Goal: Communication & Community: Answer question/provide support

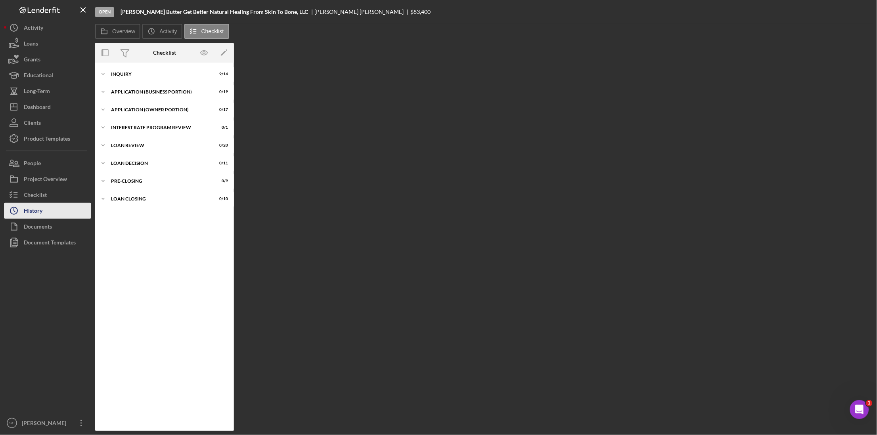
click at [41, 210] on div "History" at bounding box center [33, 212] width 19 height 18
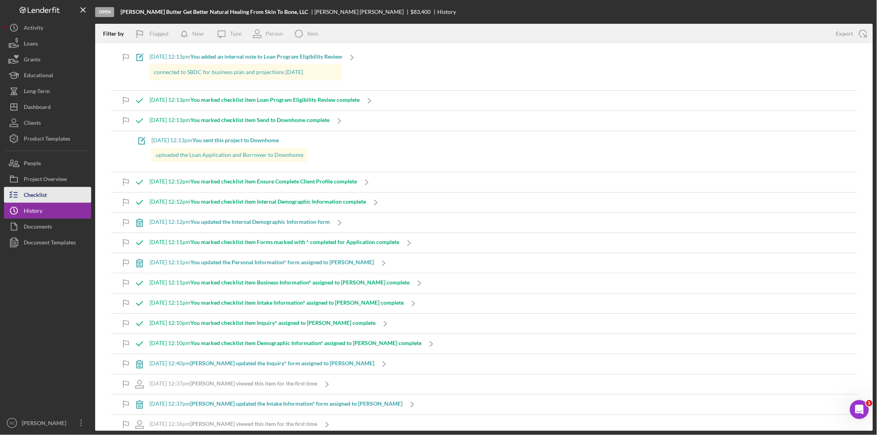
click at [51, 196] on button "Checklist" at bounding box center [47, 195] width 87 height 16
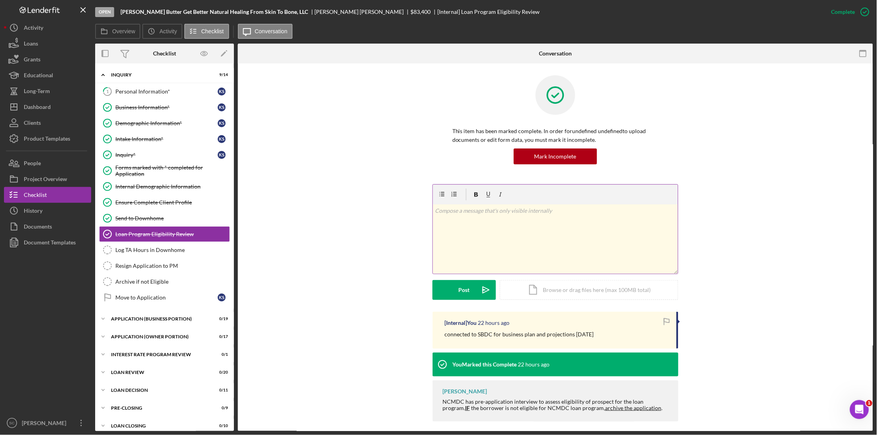
click at [465, 216] on div "v Color teal Color pink Remove color Add row above Add row below Add column bef…" at bounding box center [555, 238] width 245 height 69
click at [53, 111] on button "Icon/Dashboard Dashboard" at bounding box center [47, 107] width 87 height 16
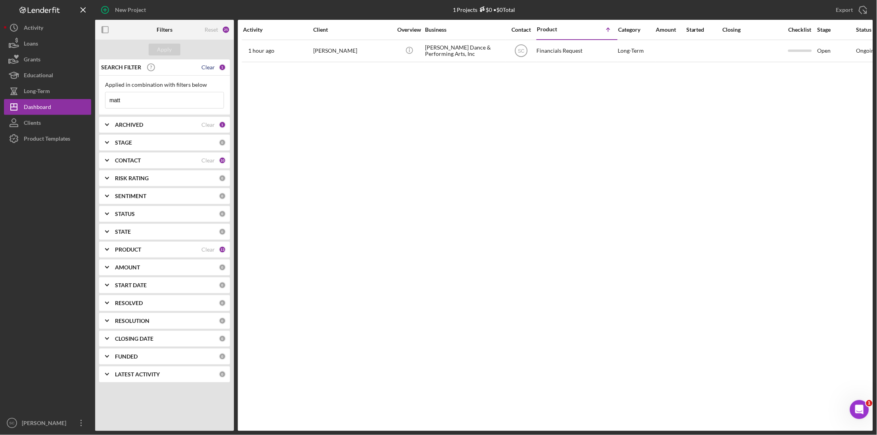
click at [206, 69] on div "Clear" at bounding box center [207, 67] width 13 height 6
click at [154, 105] on input at bounding box center [164, 100] width 118 height 16
click at [170, 49] on div "Apply" at bounding box center [164, 50] width 15 height 12
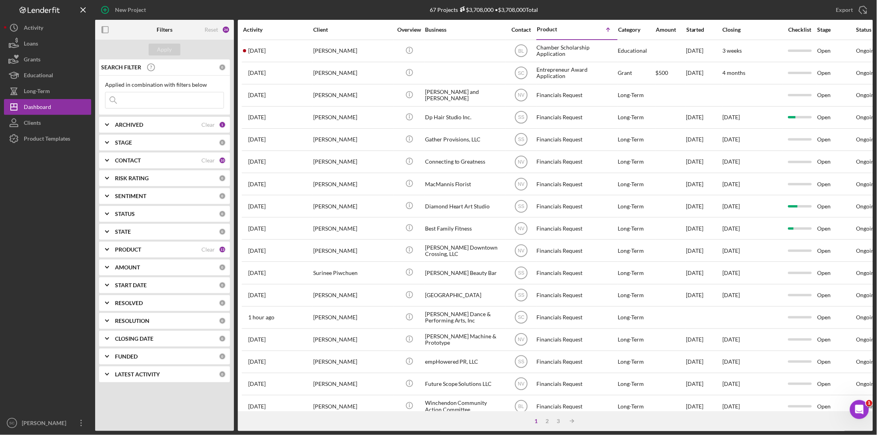
click at [152, 101] on input at bounding box center [164, 100] width 118 height 16
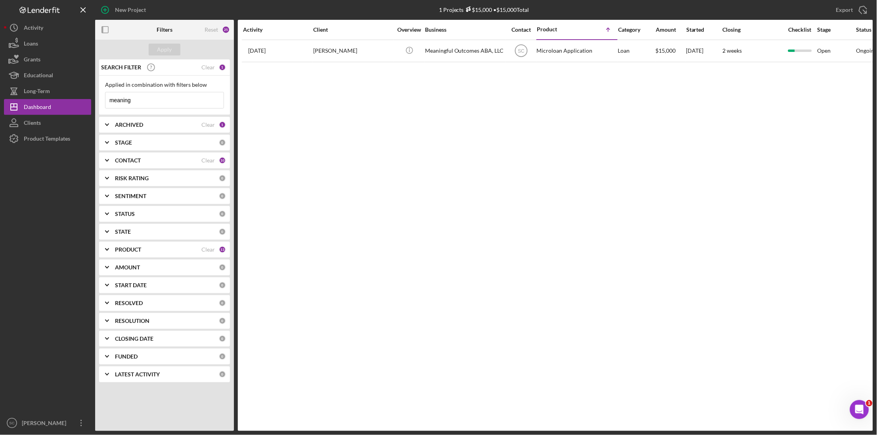
type input "meaning"
click at [205, 67] on div "Clear" at bounding box center [207, 67] width 13 height 6
click at [154, 53] on button "Apply" at bounding box center [165, 50] width 32 height 12
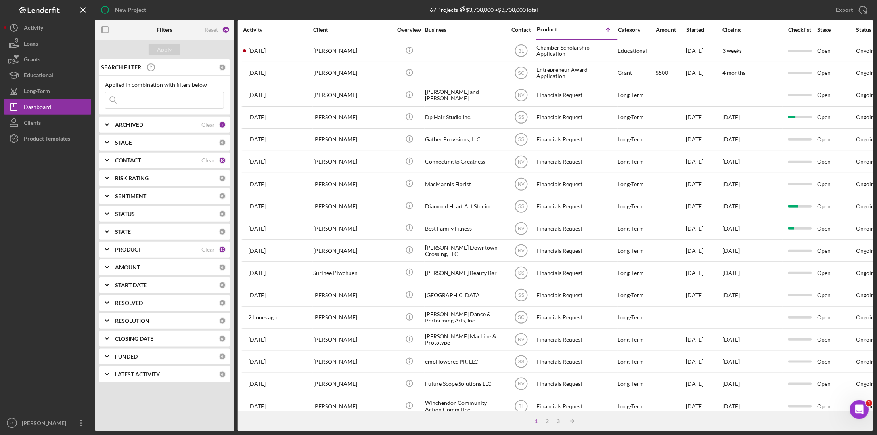
click at [143, 101] on input at bounding box center [164, 100] width 118 height 16
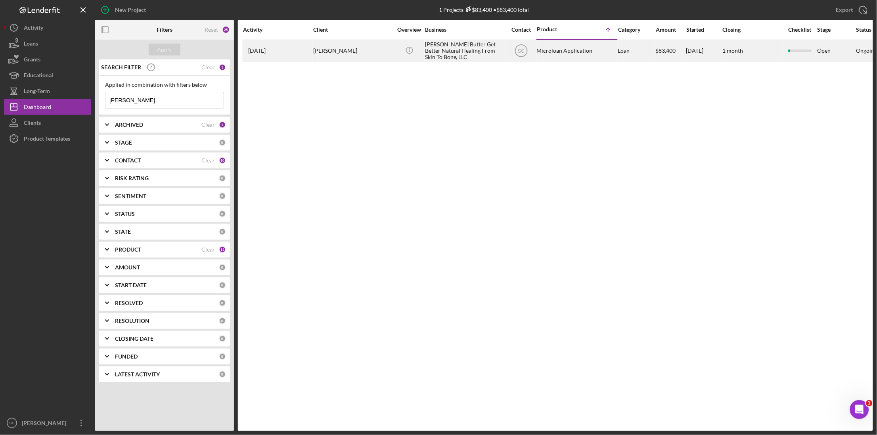
type input "[PERSON_NAME]"
click at [457, 50] on div "[PERSON_NAME] Butter Get Better Natural Healing From Skin To Bone, LLC" at bounding box center [464, 50] width 79 height 21
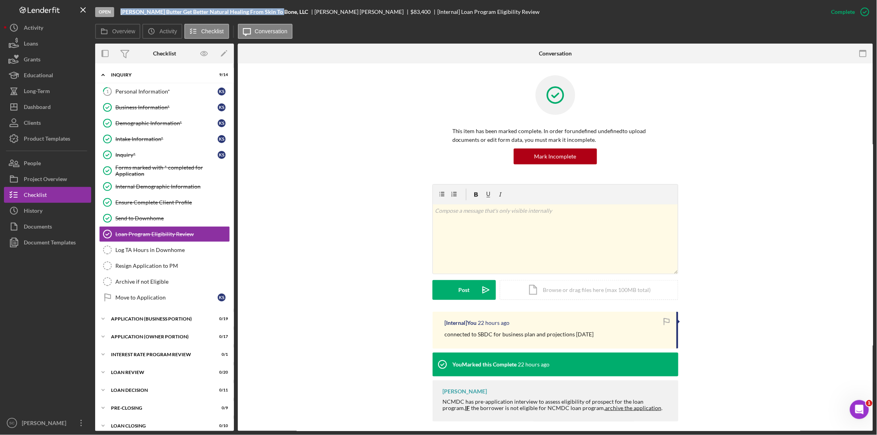
drag, startPoint x: 274, startPoint y: 11, endPoint x: 113, endPoint y: 12, distance: 161.7
click at [113, 12] on div "Open Shea Butter Get Better Natural Healing From Skin To Bone, LLC Kwabena Sarp…" at bounding box center [459, 12] width 728 height 24
copy div "[PERSON_NAME] Butter Get Better Natural Healing From Skin To Bone, LLC"
click at [136, 107] on div "Business Information*" at bounding box center [166, 107] width 102 height 6
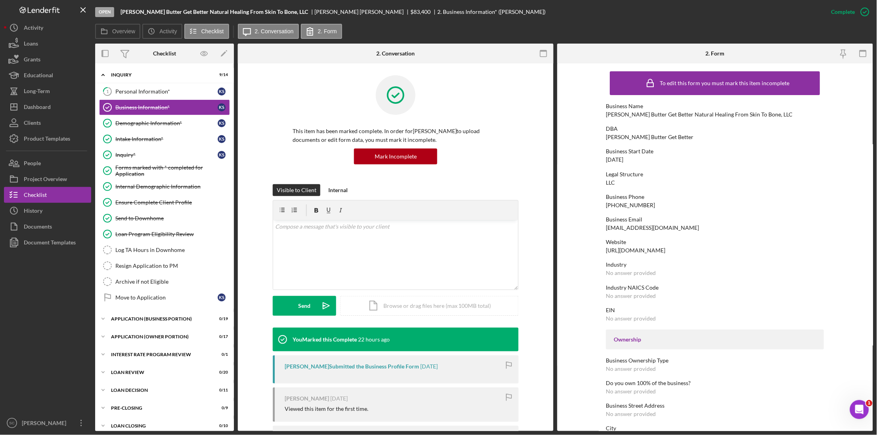
click at [647, 112] on div "[PERSON_NAME] Butter Get Better Natural Healing From Skin To Bone, LLC" at bounding box center [699, 114] width 187 height 6
drag, startPoint x: 663, startPoint y: 138, endPoint x: 603, endPoint y: 134, distance: 60.7
click at [603, 134] on form "To edit this form you must mark this item incomplete Business Name Shea Butter …" at bounding box center [714, 247] width 315 height 368
copy div "Shea Butter Get Better"
click at [151, 93] on div "Personal Information*" at bounding box center [166, 91] width 102 height 6
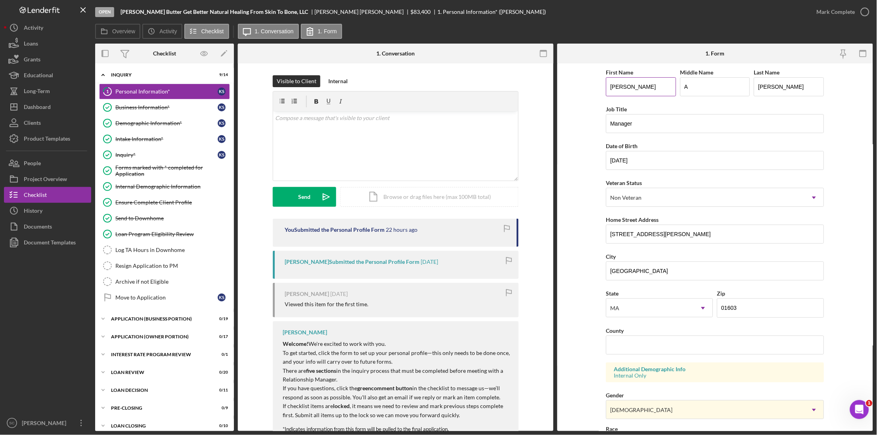
drag, startPoint x: 635, startPoint y: 85, endPoint x: 605, endPoint y: 88, distance: 29.9
click at [606, 88] on input "[PERSON_NAME]" at bounding box center [641, 86] width 70 height 19
click at [582, 218] on form "First Name Kwabena Middle Name A Last Name Sarpong Job Title Manager Date of Bi…" at bounding box center [714, 247] width 315 height 368
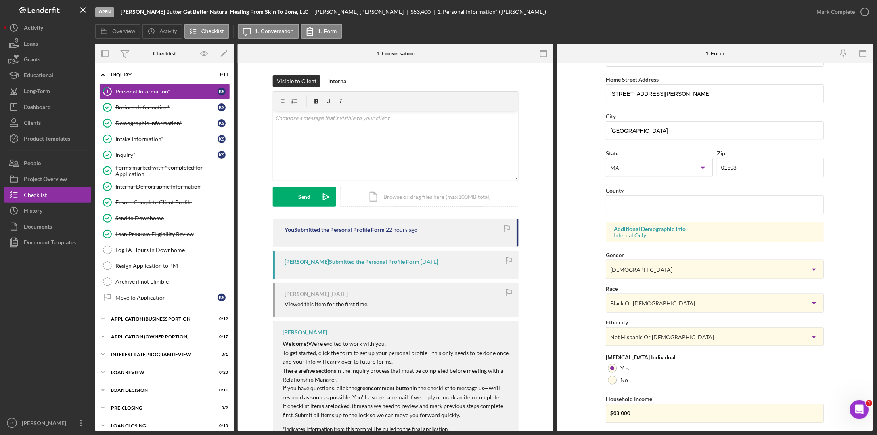
scroll to position [149, 0]
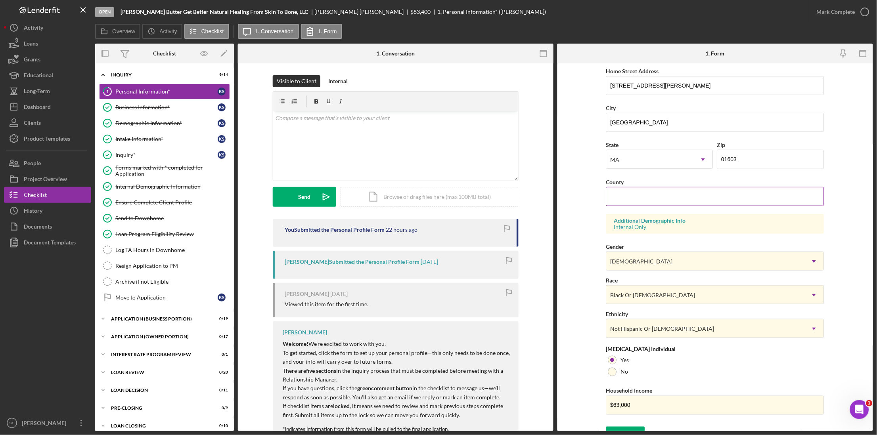
click at [626, 197] on input "County" at bounding box center [715, 196] width 218 height 19
click at [577, 202] on form "First Name Kwabena Middle Name A Last Name Sarpong Job Title Manager Date of Bi…" at bounding box center [714, 247] width 315 height 368
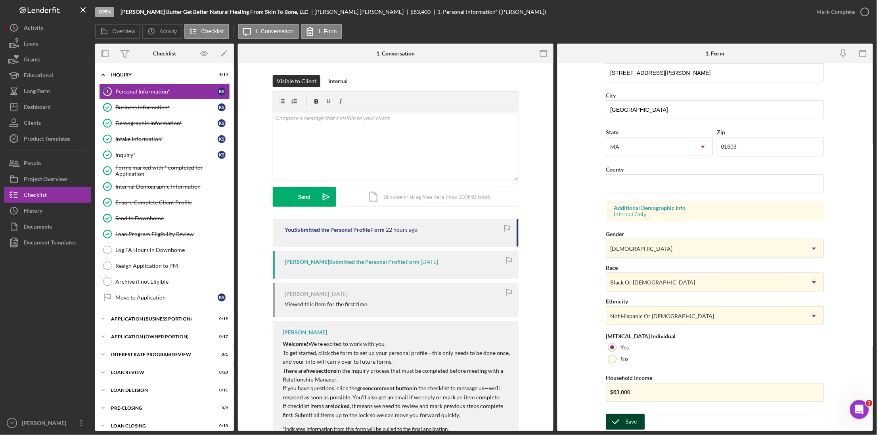
click at [626, 420] on div "Save" at bounding box center [631, 422] width 11 height 16
click at [112, 105] on icon "Business Information*" at bounding box center [107, 107] width 20 height 20
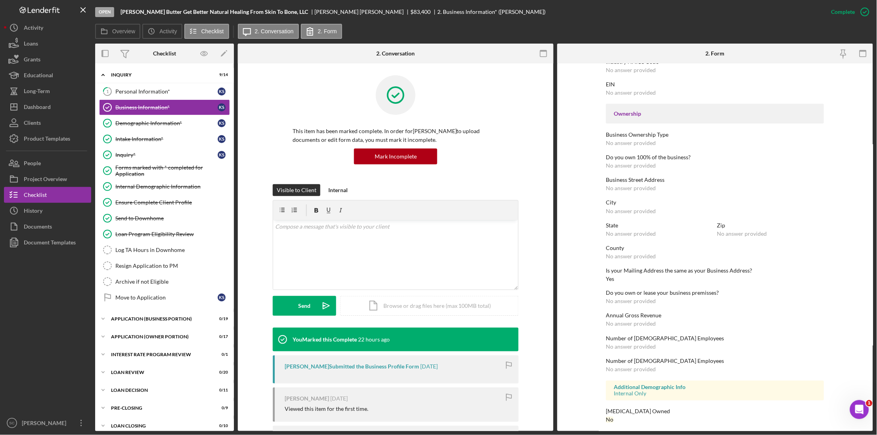
scroll to position [229, 0]
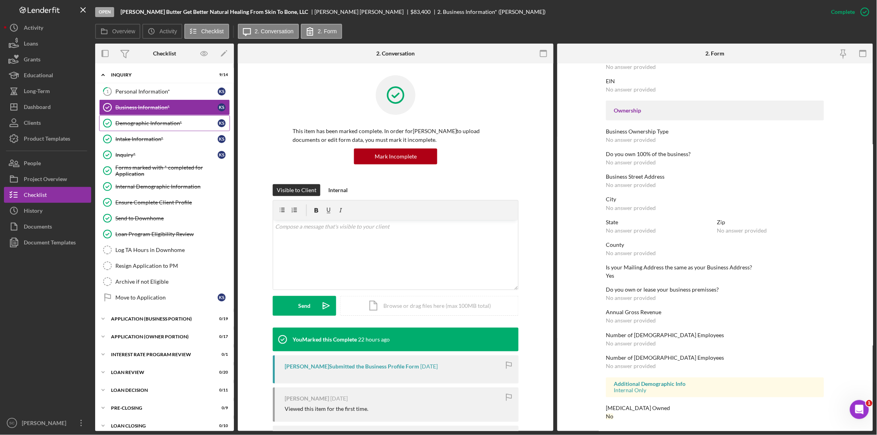
click at [143, 121] on div "Demographic Information*" at bounding box center [166, 123] width 102 height 6
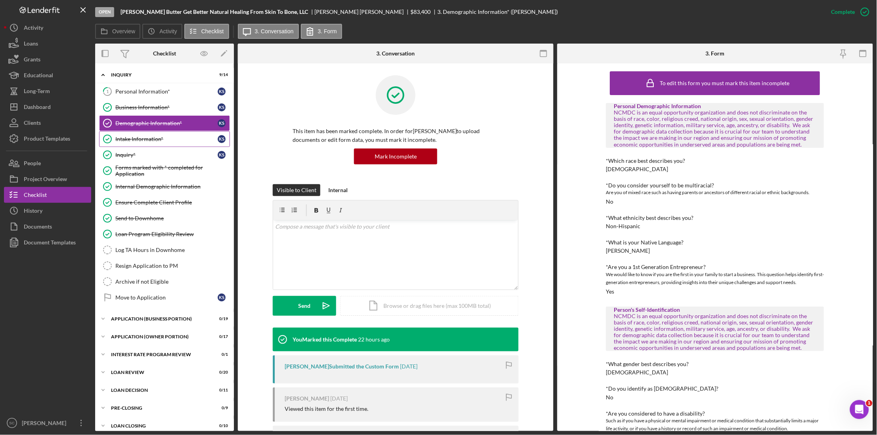
click at [139, 138] on div "Intake Information*" at bounding box center [166, 139] width 102 height 6
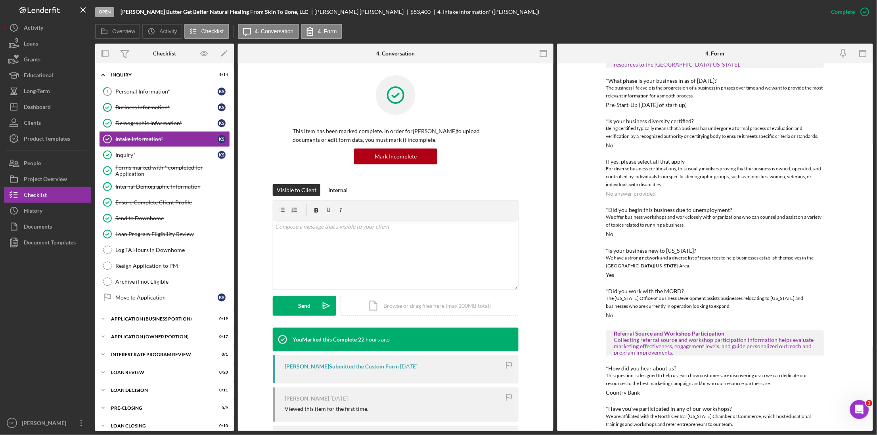
scroll to position [169, 0]
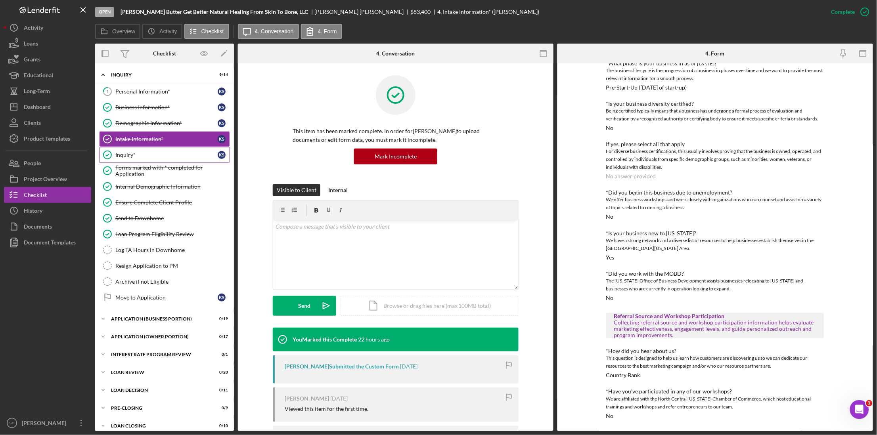
click at [136, 155] on div "Inquiry*" at bounding box center [166, 155] width 102 height 6
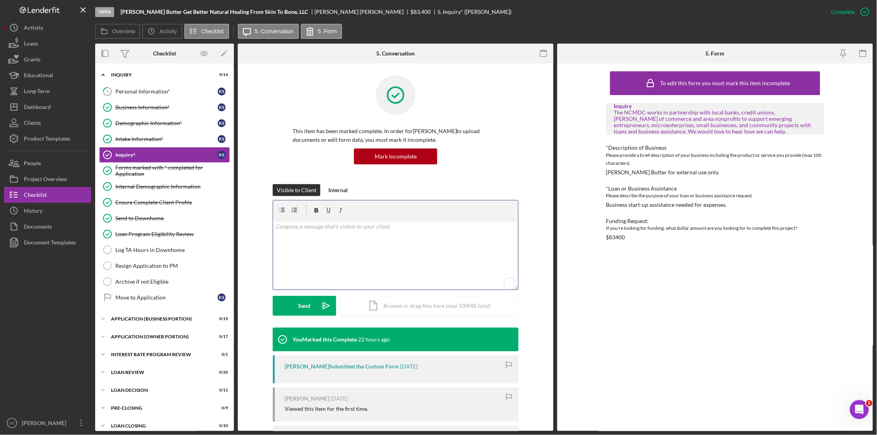
click at [305, 224] on p "To enrich screen reader interactions, please activate Accessibility in Grammarl…" at bounding box center [395, 226] width 241 height 9
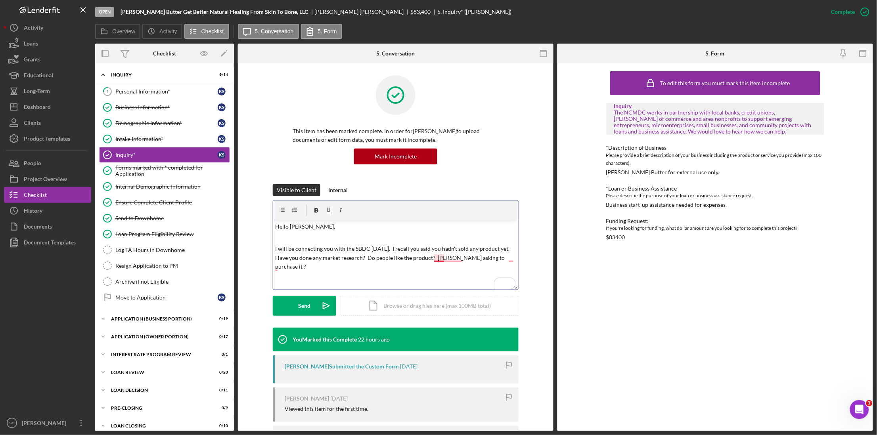
click at [437, 259] on p "I will be connecting you with the SBDC today. I recall you said you hadn't sold…" at bounding box center [395, 257] width 241 height 27
click at [446, 258] on p "I will be connecting you with the SBDC today. I recall you said you hadn't sold…" at bounding box center [395, 257] width 241 height 27
click at [438, 259] on p "I will be connecting you with the SBDC today. I recall you said you hadn't sold…" at bounding box center [395, 257] width 241 height 27
click at [451, 259] on p "I will be connecting you with the SBDC today. I recall you said you hadn't sold…" at bounding box center [395, 257] width 241 height 27
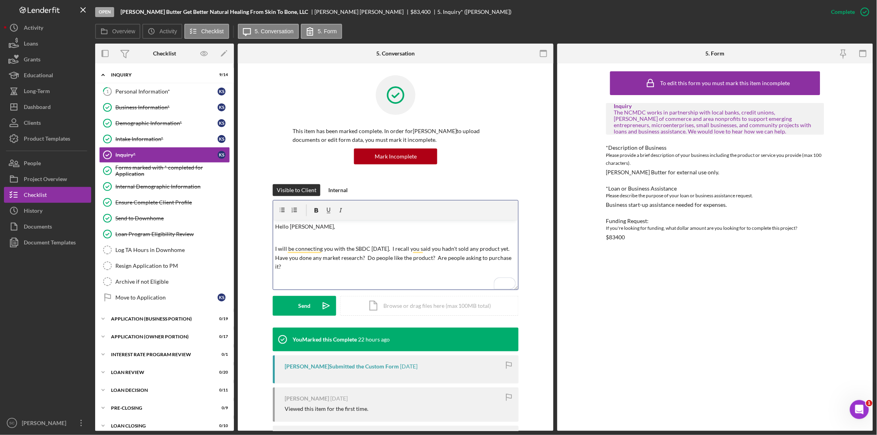
click at [342, 267] on p "I will be connecting you with the SBDC today. I recall you said you hadn't sold…" at bounding box center [395, 257] width 241 height 27
click at [317, 275] on p "I will be connecting you with the SBDC today. I recall you said you hadn't sold…" at bounding box center [395, 262] width 241 height 36
click at [460, 274] on p "I will be connecting you with the SBDC [DATE]. I recall you said you hadn't sol…" at bounding box center [395, 262] width 241 height 36
click at [460, 274] on p "I will be connecting you with the SBDC today. I recall you said you hadn't sold…" at bounding box center [395, 266] width 241 height 44
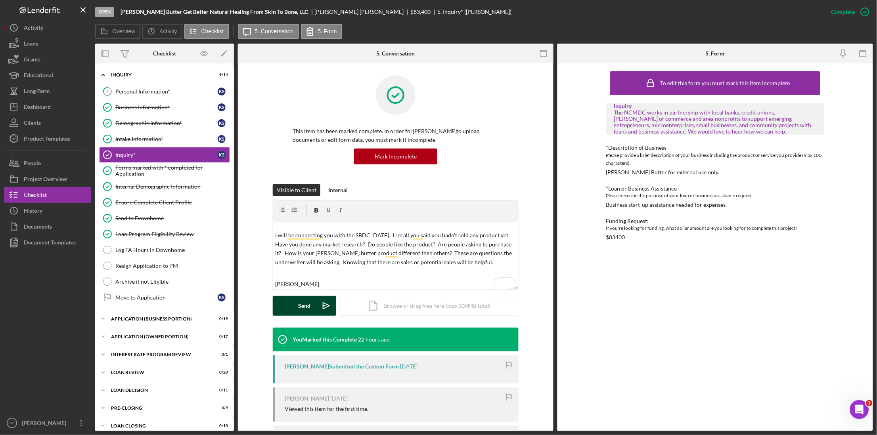
click at [300, 304] on div "Send" at bounding box center [304, 306] width 12 height 20
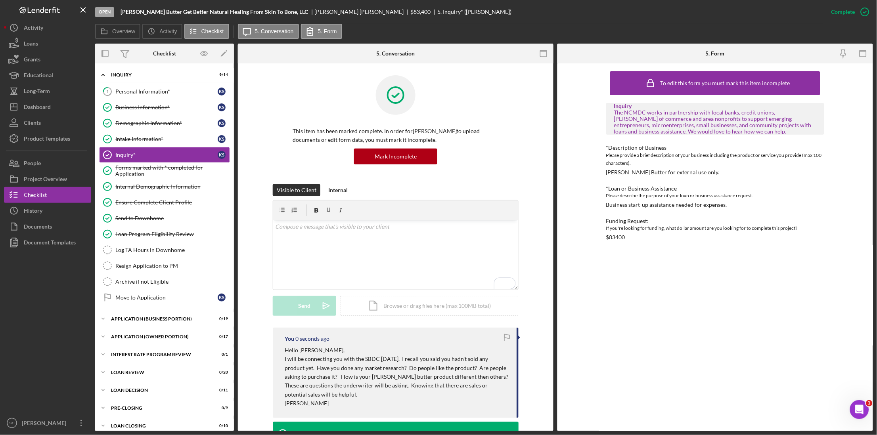
scroll to position [0, 0]
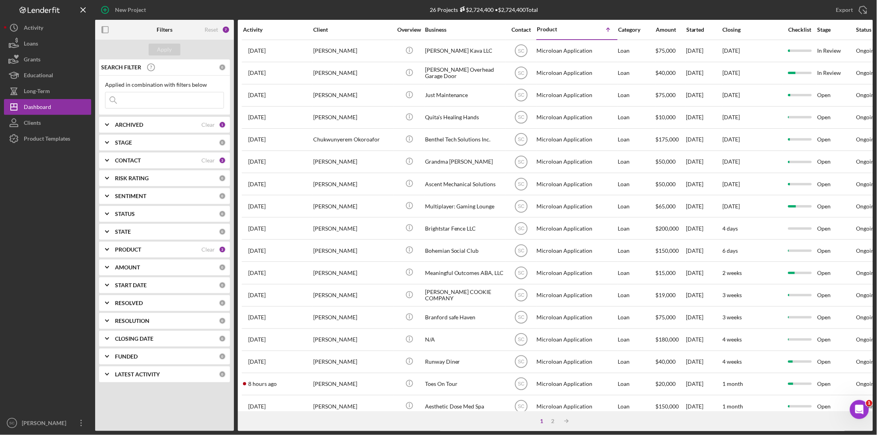
click at [136, 100] on input at bounding box center [164, 100] width 118 height 16
type input "c"
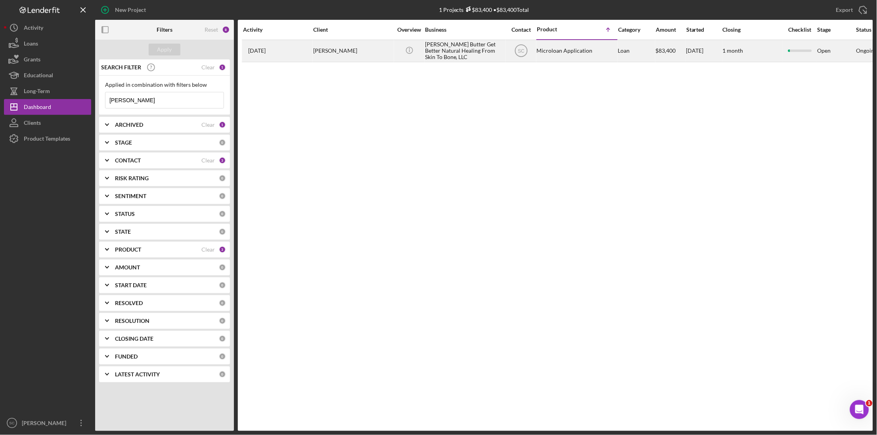
type input "[PERSON_NAME]"
click at [419, 48] on div "Icon/Info" at bounding box center [409, 50] width 30 height 21
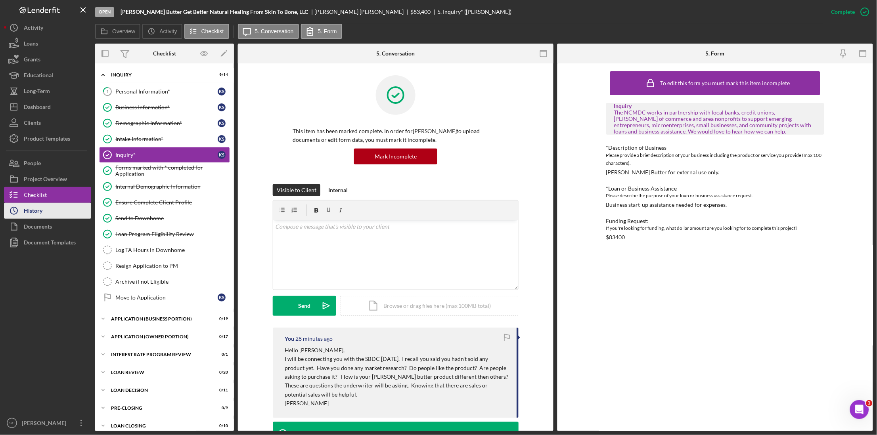
click at [41, 206] on div "History" at bounding box center [33, 212] width 19 height 18
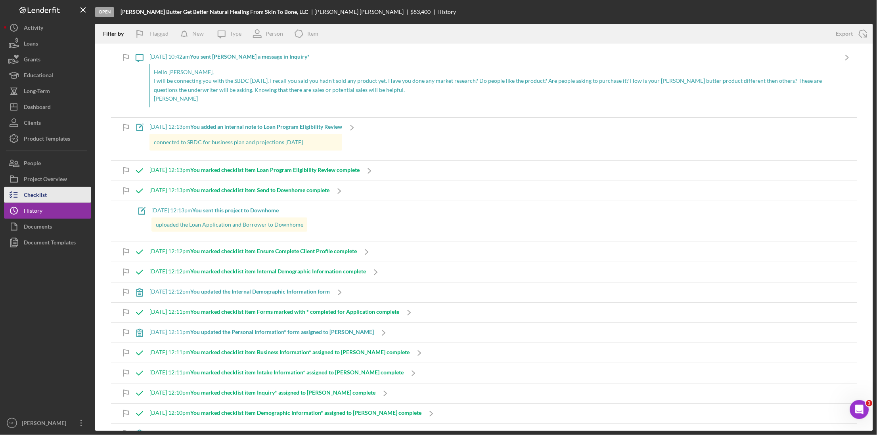
click at [52, 196] on button "Checklist" at bounding box center [47, 195] width 87 height 16
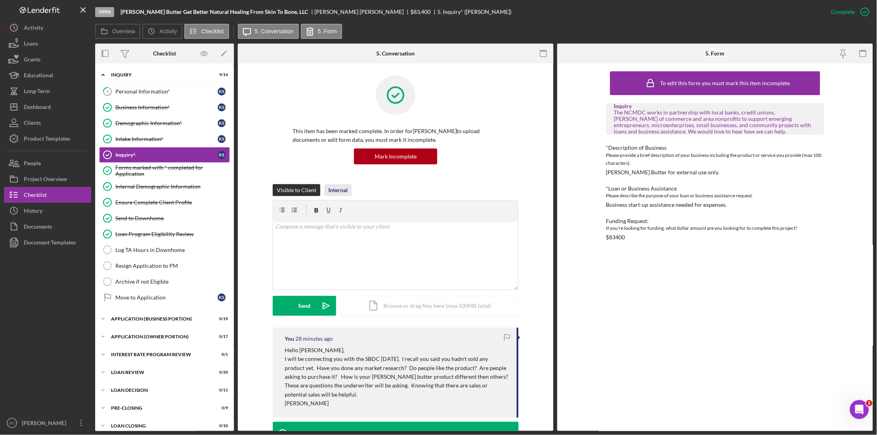
click at [335, 184] on div "Internal" at bounding box center [337, 190] width 19 height 12
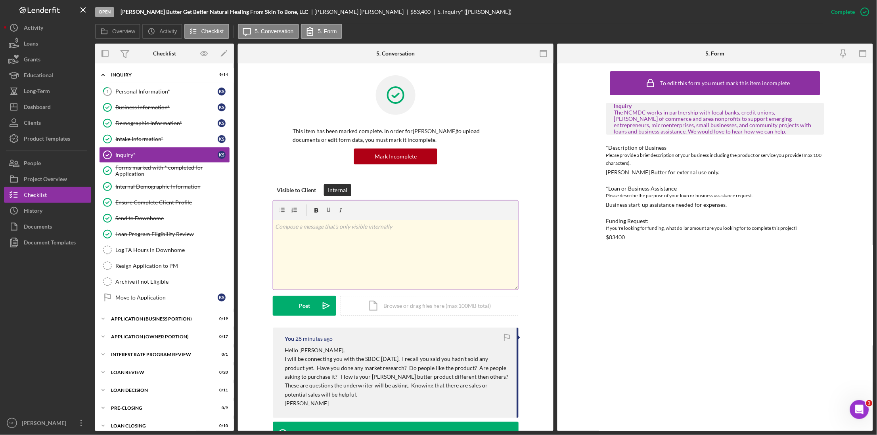
click at [300, 235] on div "v Color teal Color pink Remove color Add row above Add row below Add column bef…" at bounding box center [395, 254] width 245 height 69
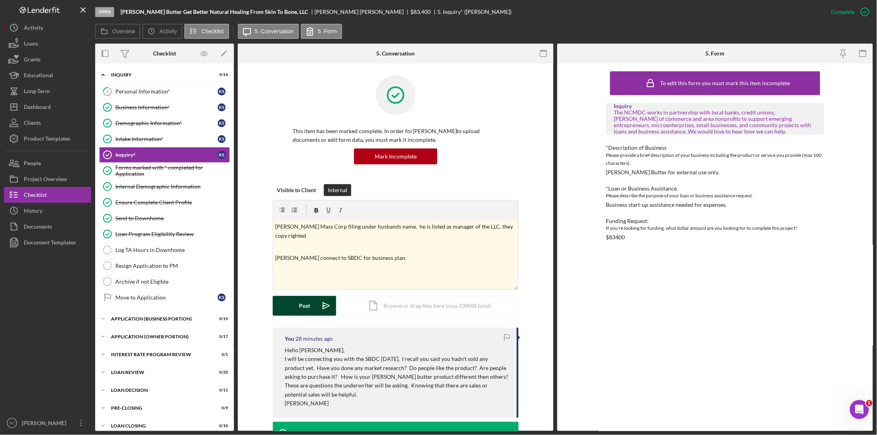
click at [304, 309] on div "Post" at bounding box center [304, 306] width 11 height 20
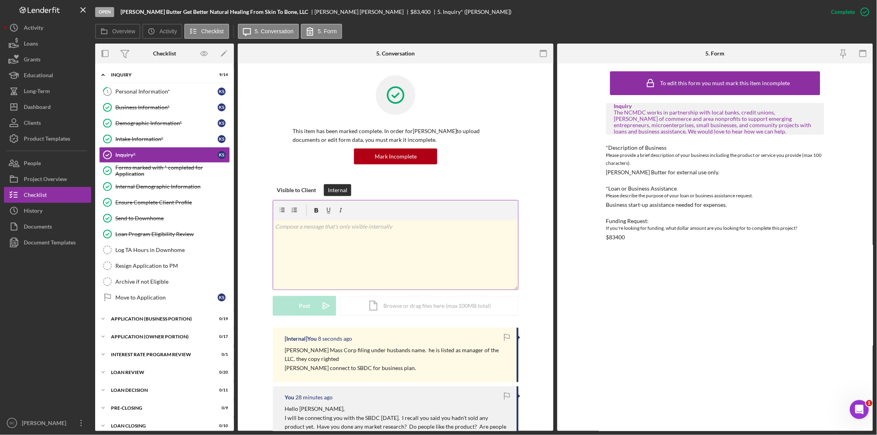
click at [317, 239] on div "v Color teal Color pink Remove color Add row above Add row below Add column bef…" at bounding box center [395, 254] width 245 height 69
